Goal: Task Accomplishment & Management: Use online tool/utility

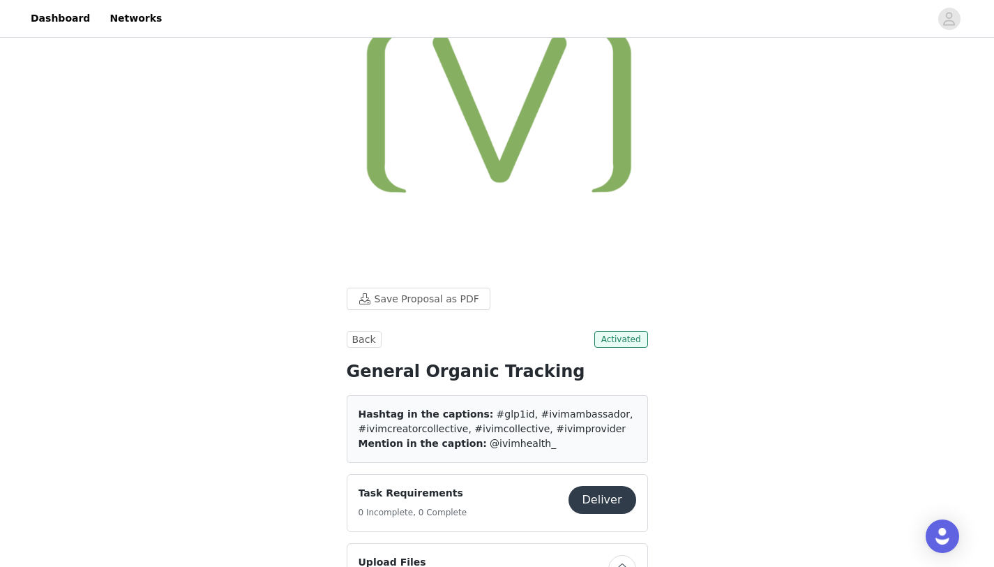
scroll to position [258, 0]
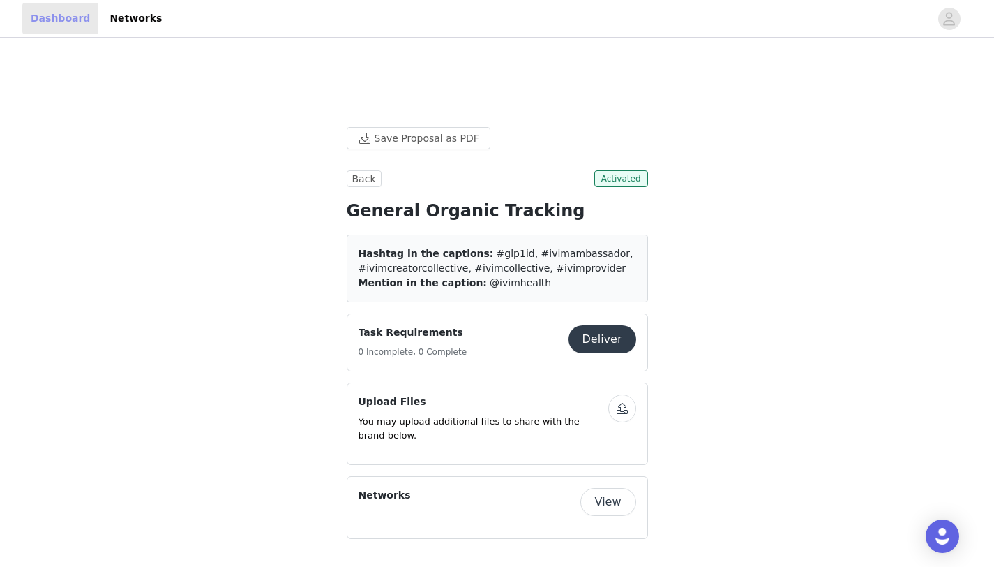
click at [72, 22] on link "Dashboard" at bounding box center [60, 18] width 76 height 31
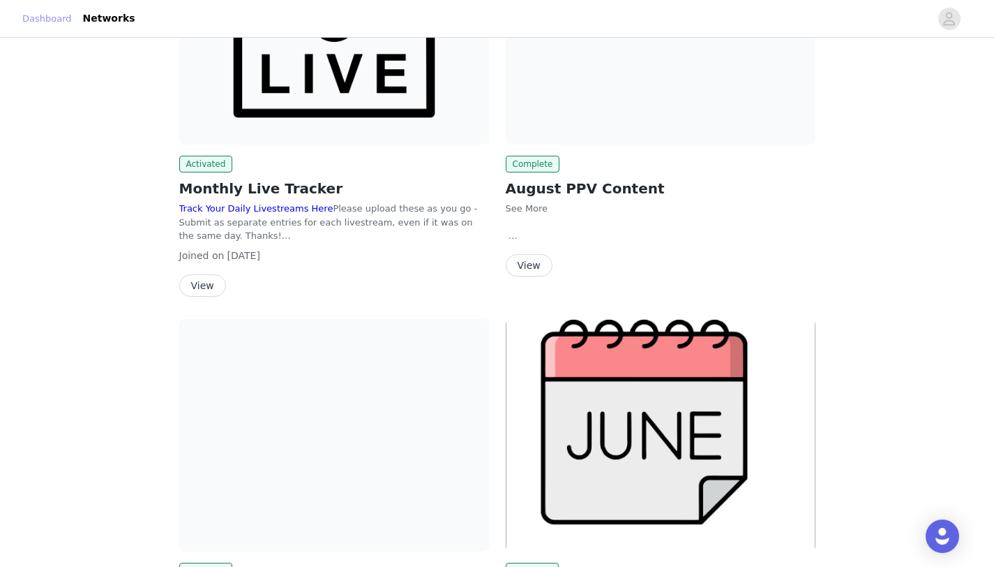
scroll to position [308, 0]
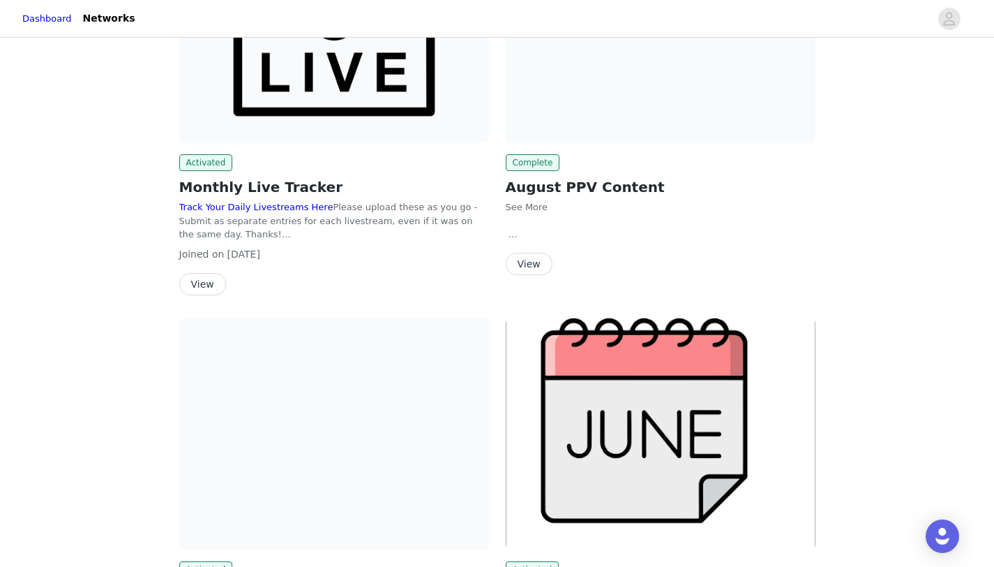
click at [531, 274] on button "View" at bounding box center [529, 264] width 47 height 22
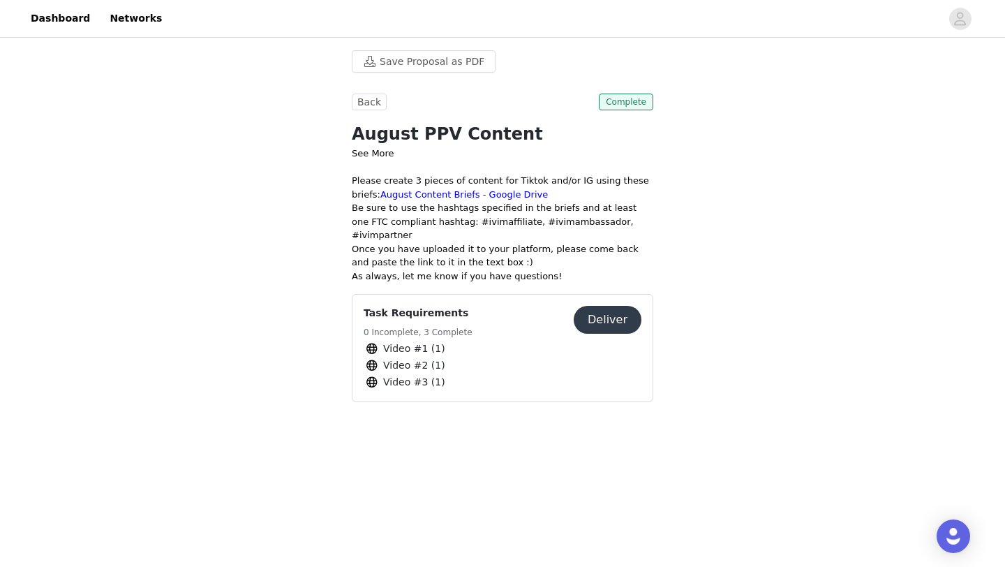
click at [602, 306] on button "Deliver" at bounding box center [608, 320] width 68 height 28
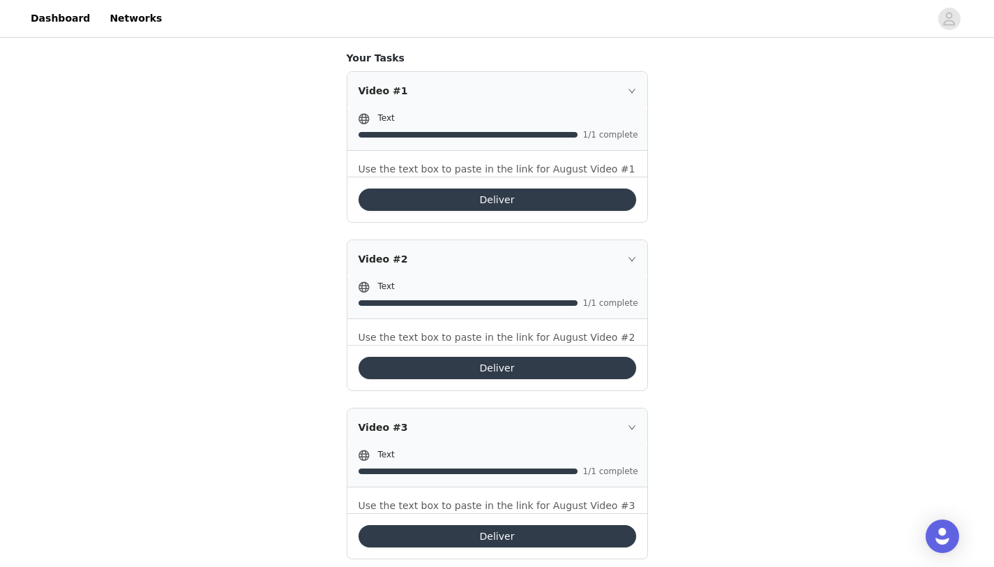
scroll to position [100, 0]
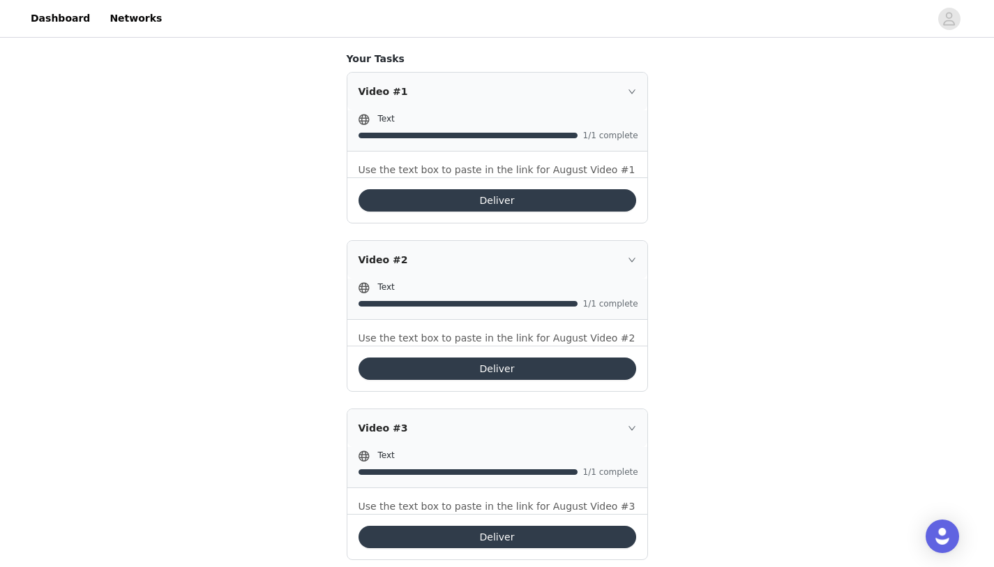
click at [495, 207] on button "Deliver" at bounding box center [498, 200] width 278 height 22
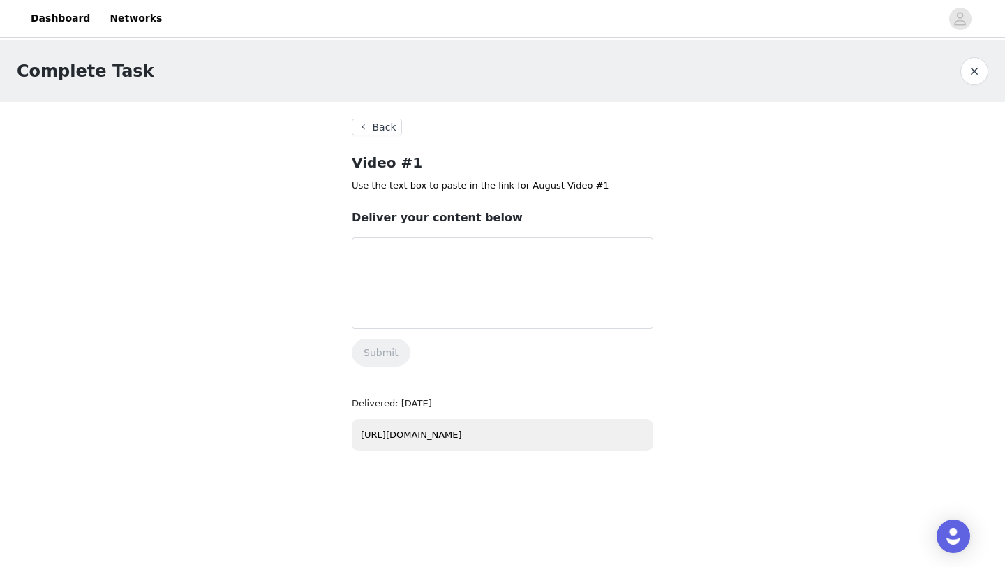
click at [366, 133] on button "Back" at bounding box center [377, 127] width 50 height 17
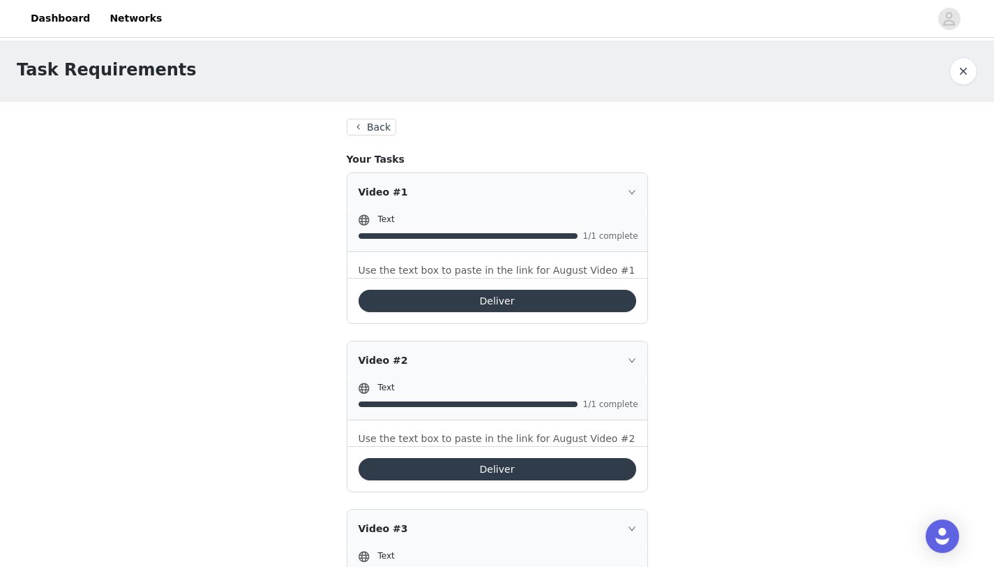
click at [356, 124] on button "Back" at bounding box center [372, 127] width 50 height 17
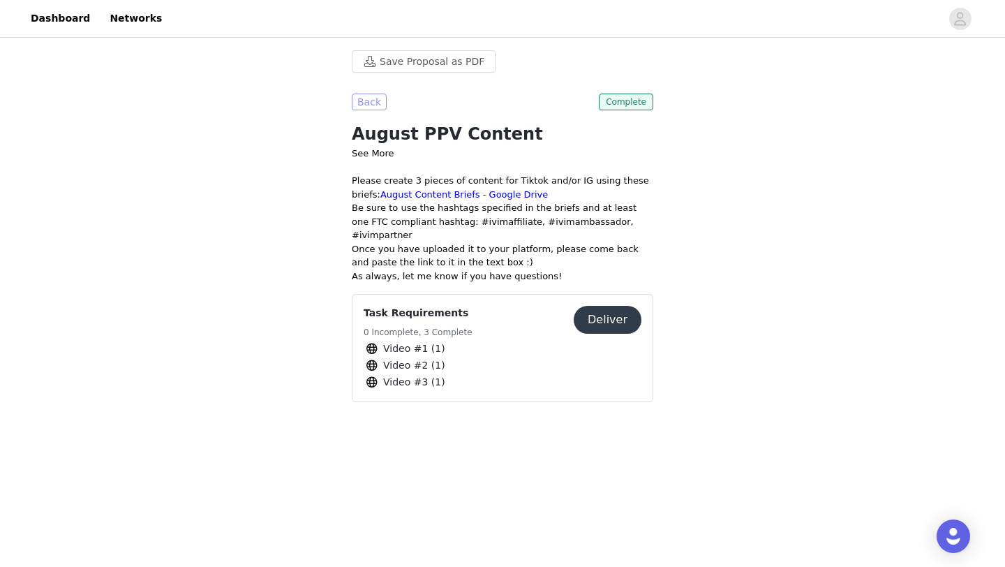
click at [361, 107] on button "Back" at bounding box center [369, 102] width 35 height 17
